Goal: Transaction & Acquisition: Purchase product/service

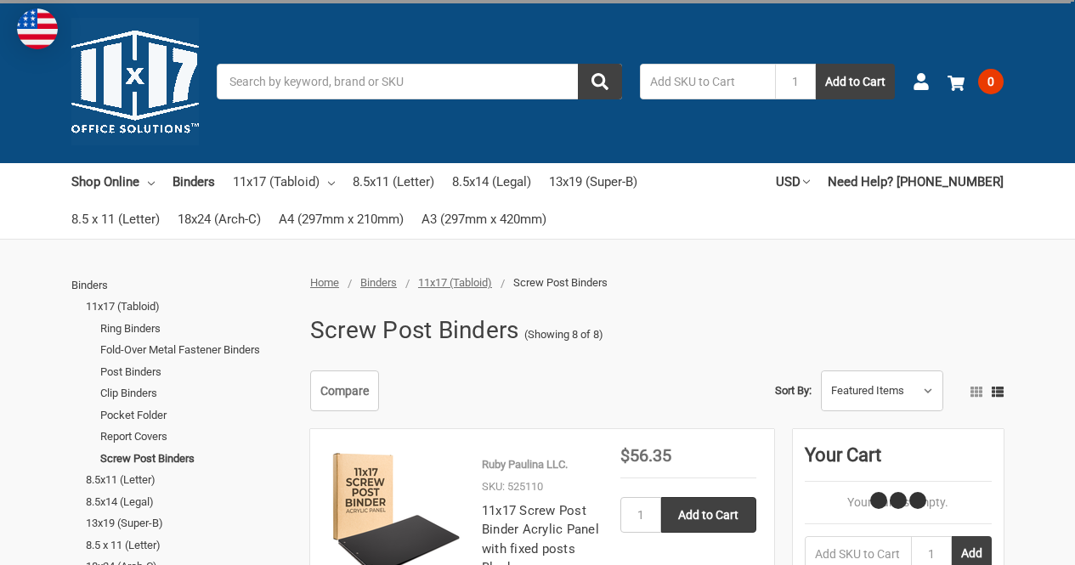
scroll to position [154, 0]
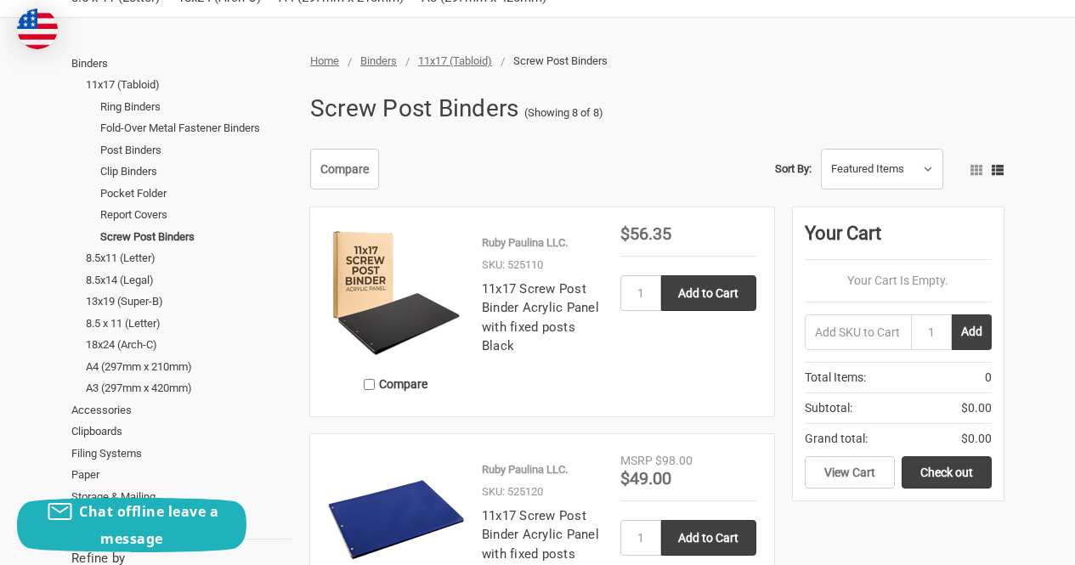
scroll to position [223, 0]
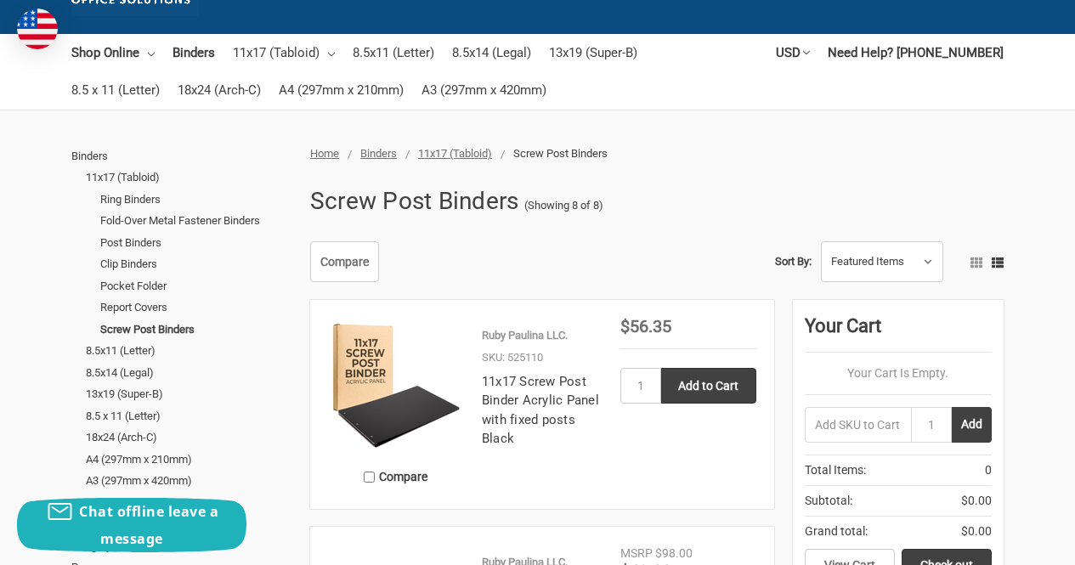
scroll to position [141, 0]
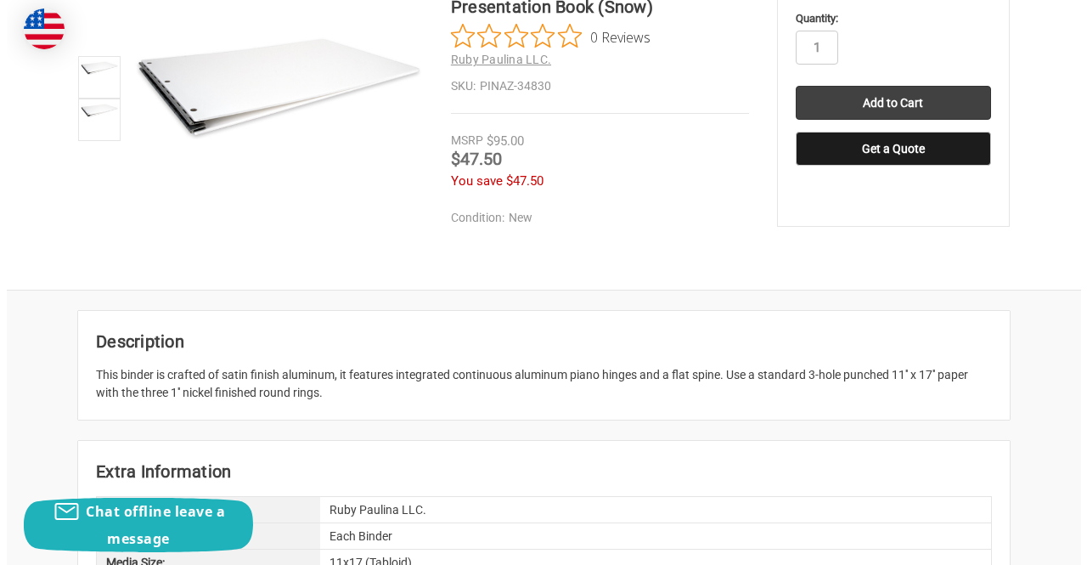
scroll to position [348, 0]
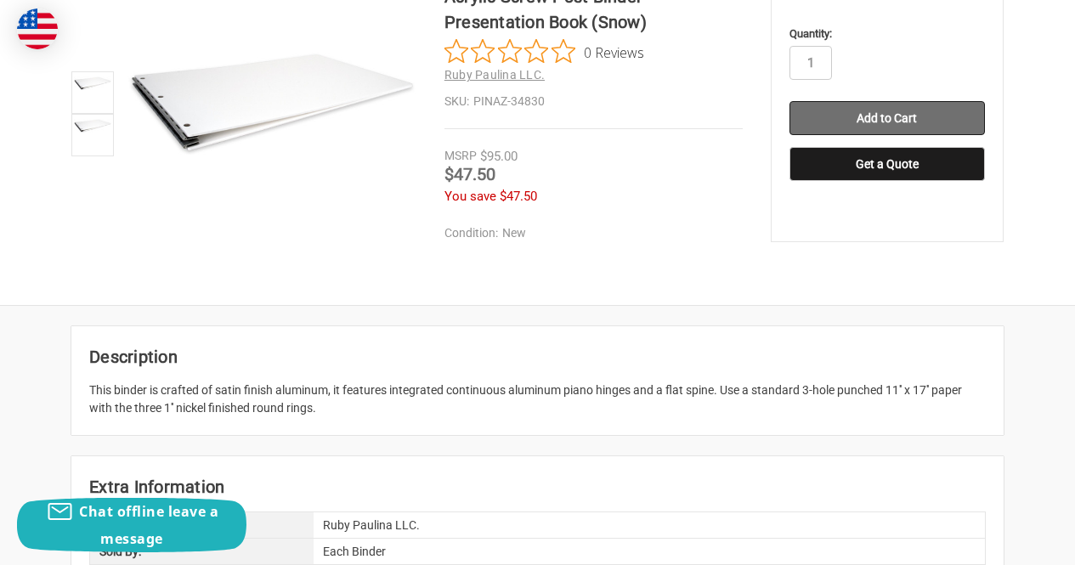
click at [855, 116] on input "Add to Cart" at bounding box center [886, 118] width 195 height 34
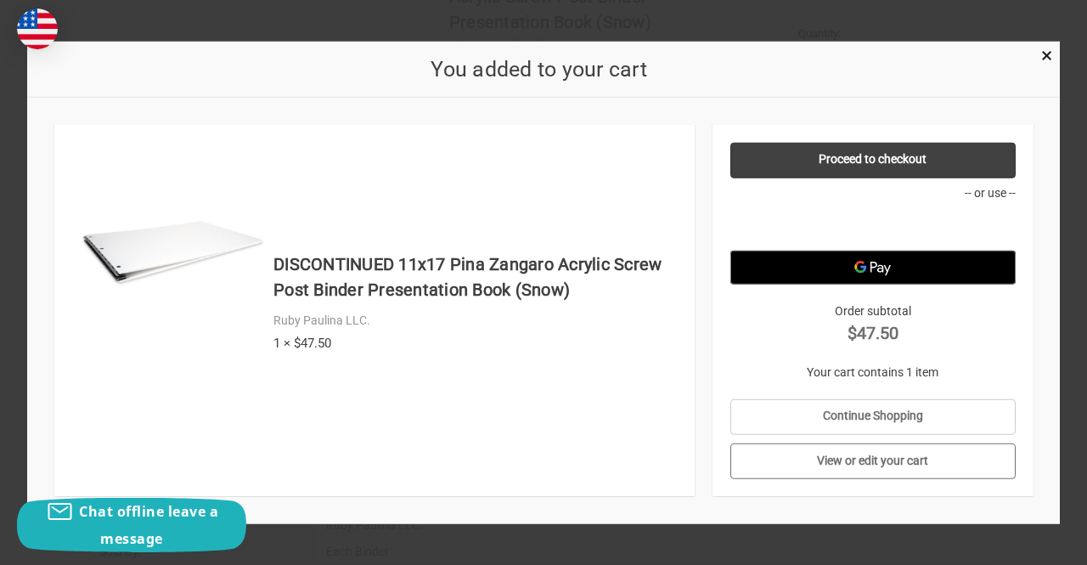
click at [882, 454] on link "View or edit your cart" at bounding box center [873, 461] width 285 height 36
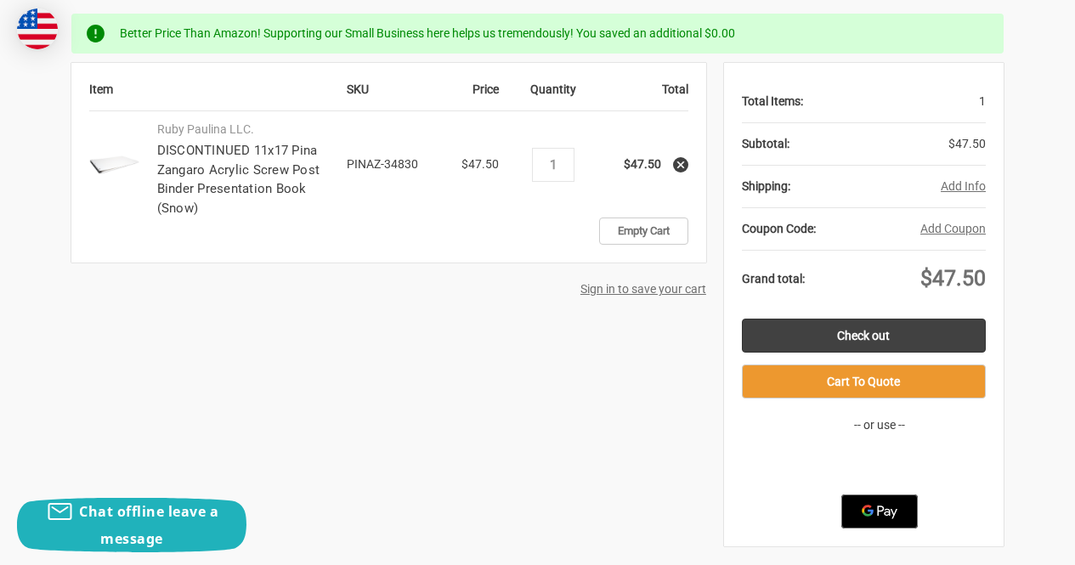
scroll to position [320, 0]
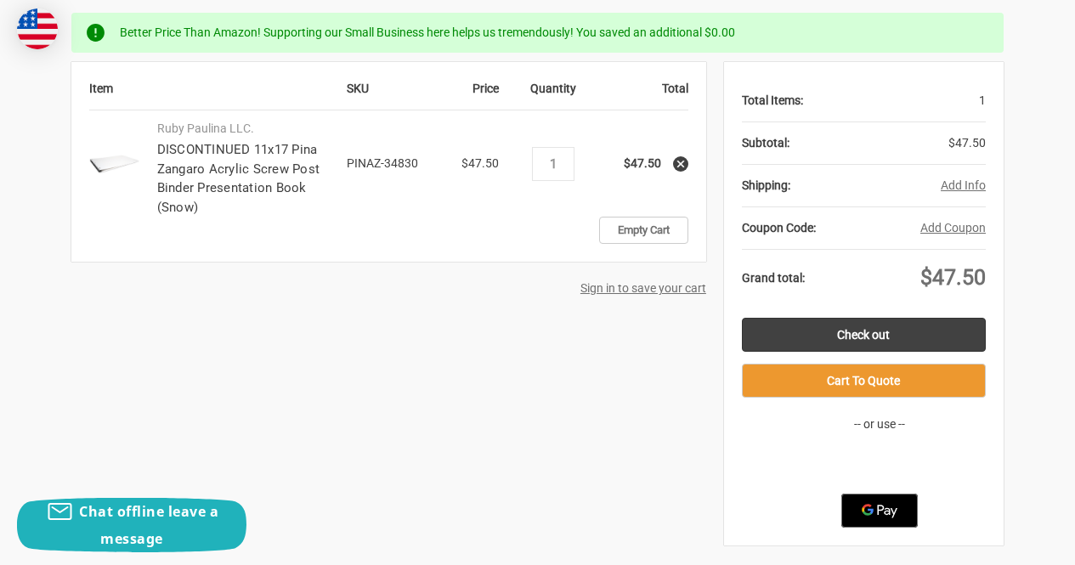
click at [963, 184] on button "Add Info" at bounding box center [962, 186] width 45 height 18
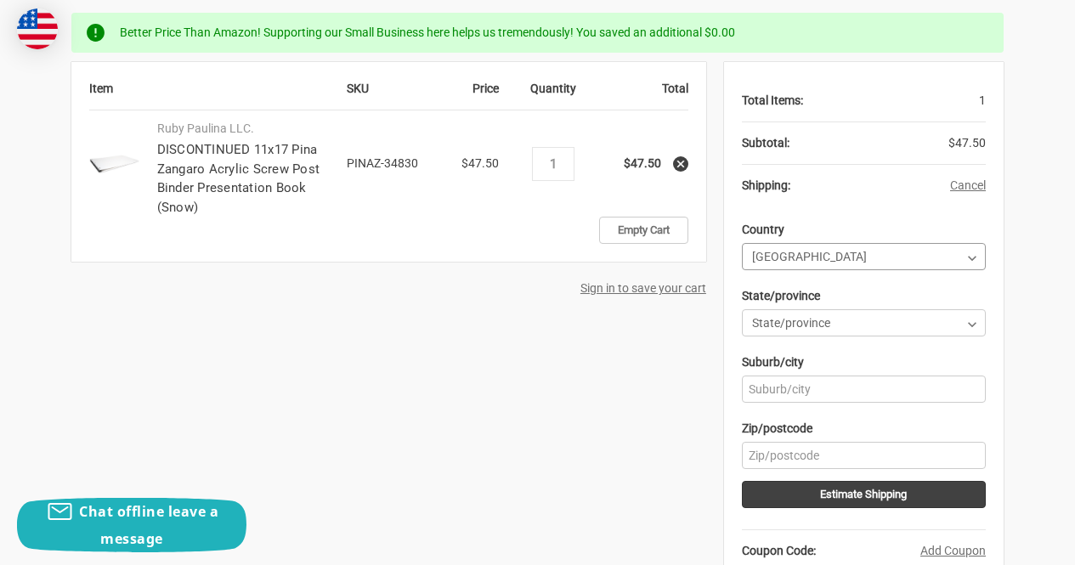
click at [946, 259] on select "Country [GEOGRAPHIC_DATA] [GEOGRAPHIC_DATA] [GEOGRAPHIC_DATA] [GEOGRAPHIC_DATA]…" at bounding box center [864, 256] width 244 height 27
click at [948, 320] on select "State/province [US_STATE] [US_STATE] [US_STATE] [US_STATE] [US_STATE] Armed For…" at bounding box center [864, 322] width 244 height 27
select select "54"
drag, startPoint x: 955, startPoint y: 324, endPoint x: 963, endPoint y: 388, distance: 65.1
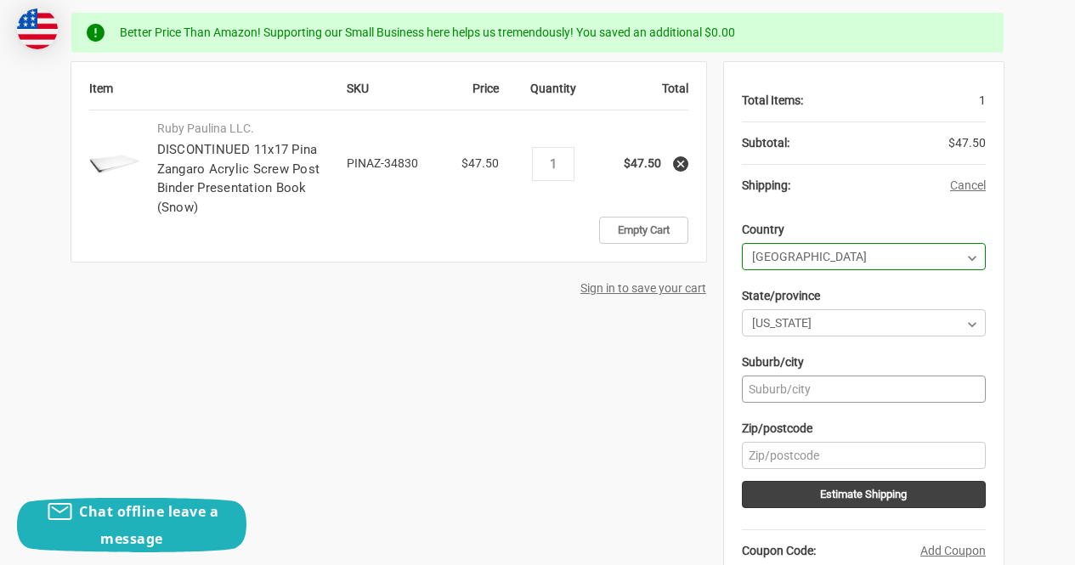
click at [963, 388] on input "Suburb/city" at bounding box center [864, 388] width 244 height 27
type input "[GEOGRAPHIC_DATA]"
click at [840, 456] on input "Zip/postcode" at bounding box center [864, 455] width 244 height 27
type input "29614"
click at [1002, 420] on div "Total Items: 1 Subtotal: $47.50 Shipping: Add Info Cancel Country Country [GEOG…" at bounding box center [863, 464] width 279 height 805
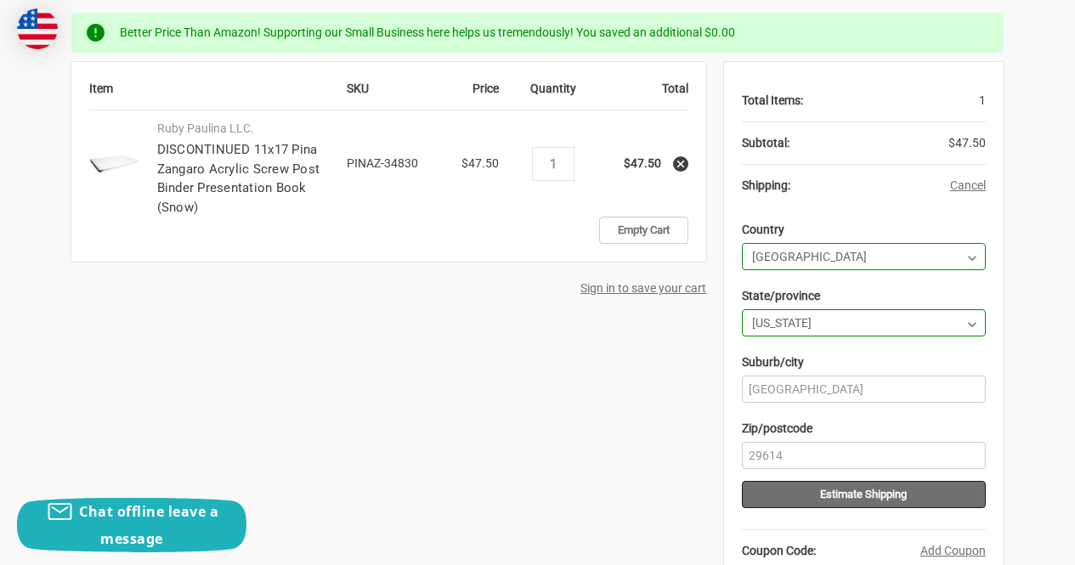
click at [927, 494] on button "Estimate Shipping" at bounding box center [864, 494] width 244 height 27
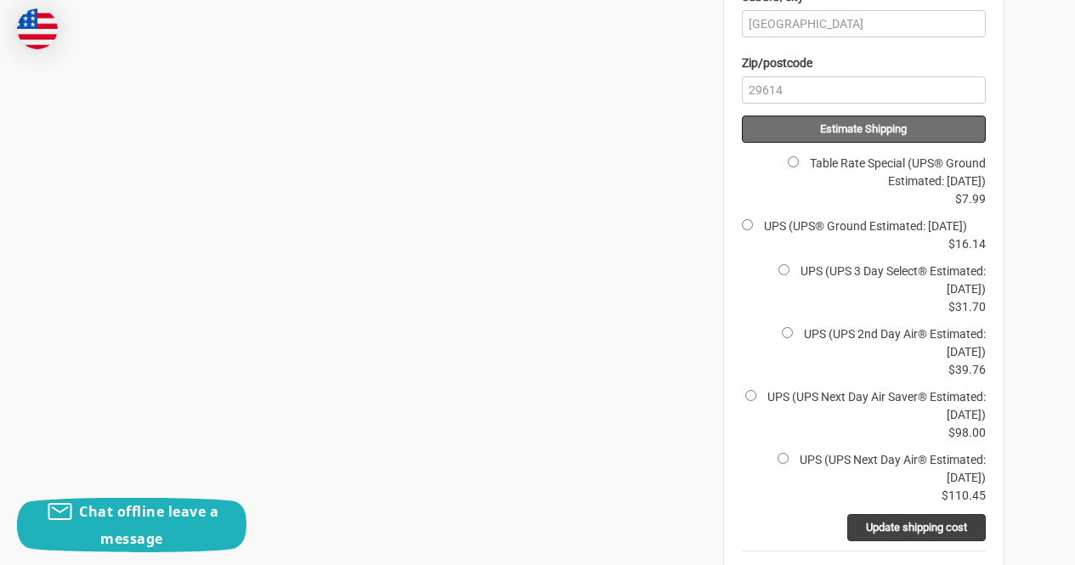
scroll to position [687, 0]
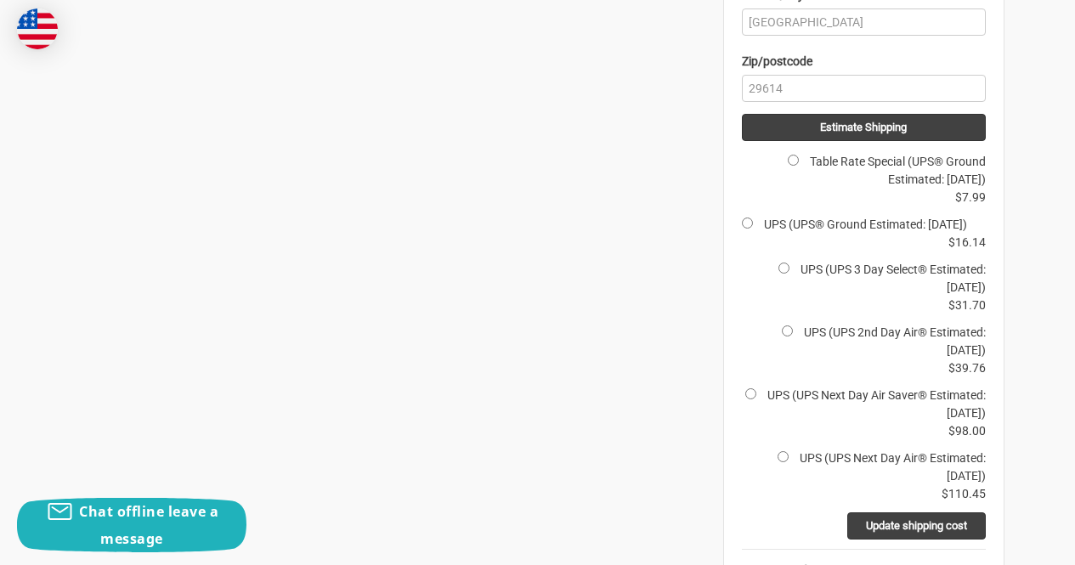
click at [866, 167] on label "Table Rate Special (UPS® Ground Estimated: [DATE])" at bounding box center [898, 170] width 176 height 31
click at [799, 166] on input "Table Rate Special (UPS® Ground Estimated: [DATE])" at bounding box center [793, 160] width 11 height 11
radio input "true"
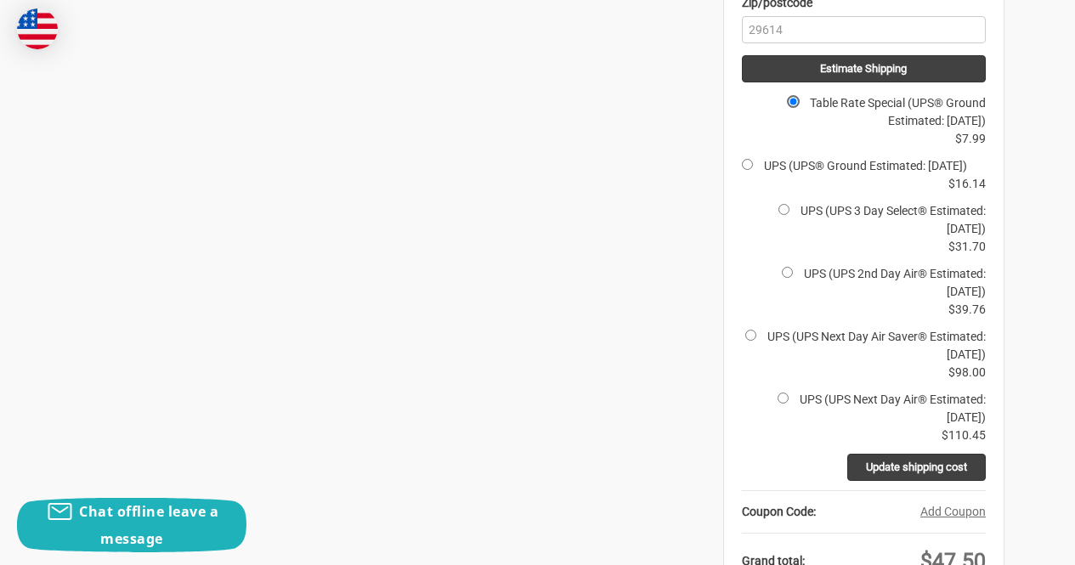
scroll to position [748, 0]
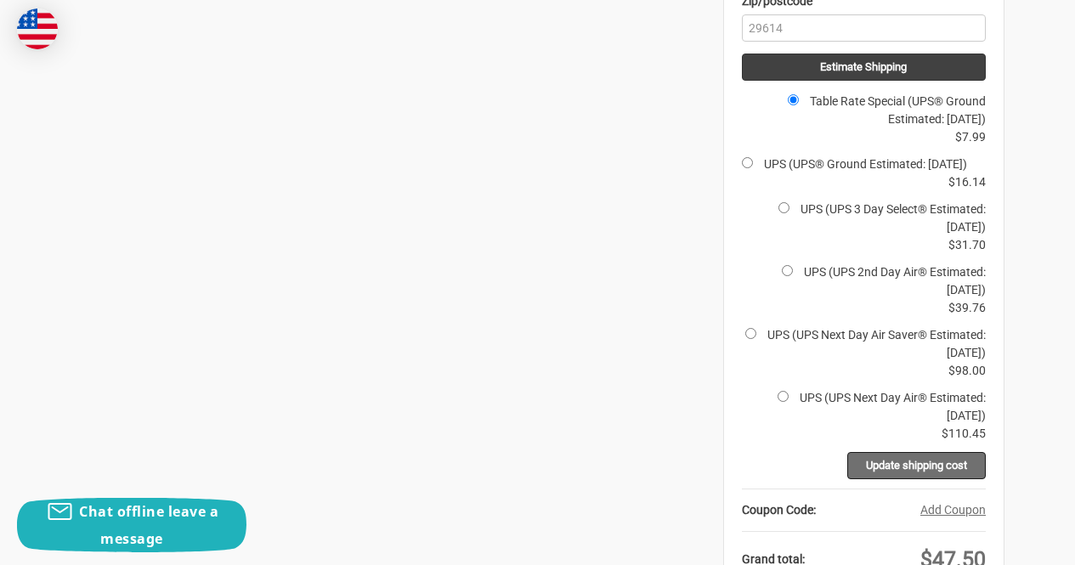
click at [964, 479] on input "Update shipping cost" at bounding box center [916, 465] width 138 height 27
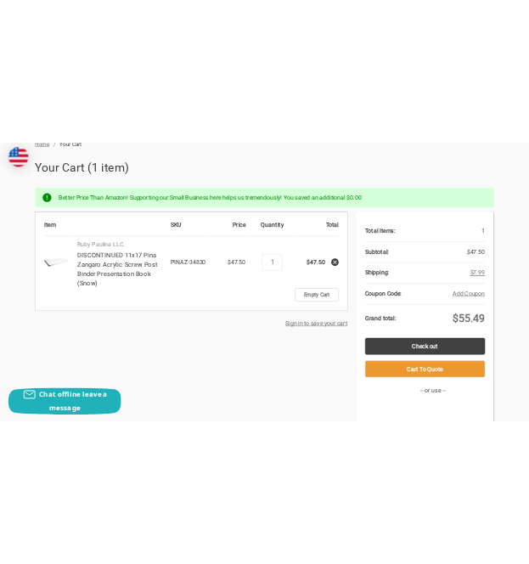
scroll to position [210, 0]
